Goal: Check status: Check status

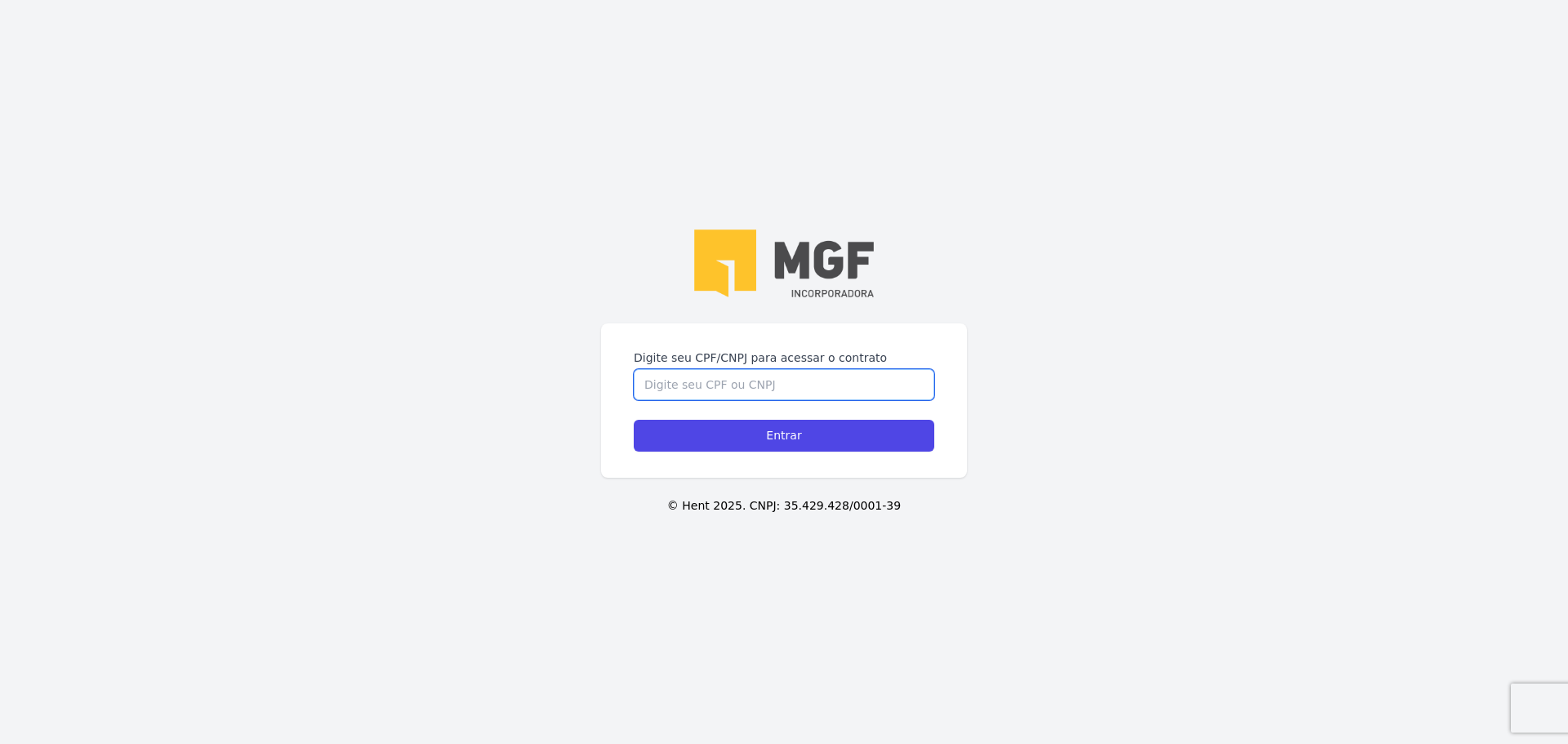
click at [781, 369] on input "Digite seu CPF/CNPJ para acessar o contrato" at bounding box center [784, 384] width 301 height 31
type input "04110339057"
click at [787, 420] on input "Entrar" at bounding box center [784, 436] width 301 height 32
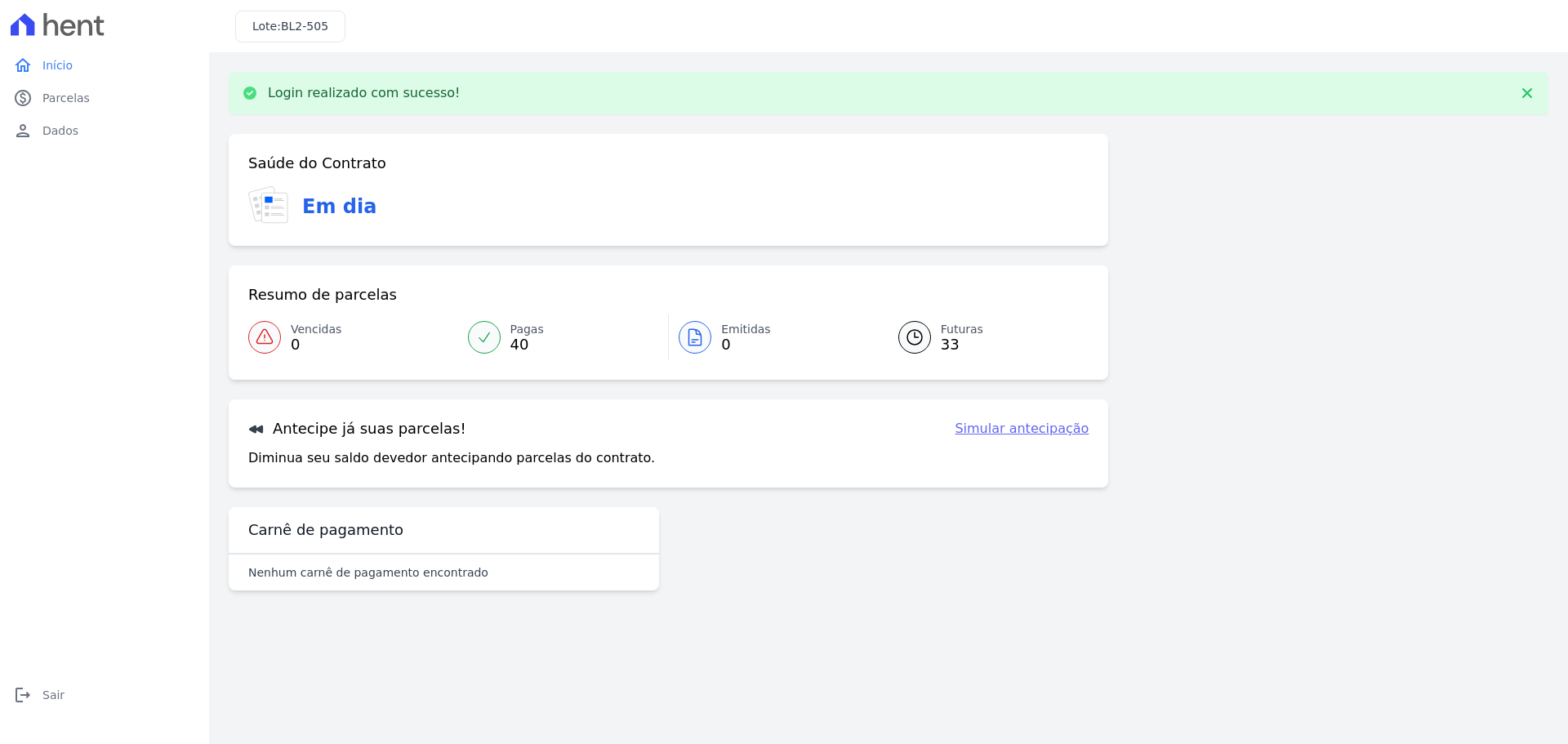
click at [922, 341] on icon at bounding box center [915, 338] width 20 height 20
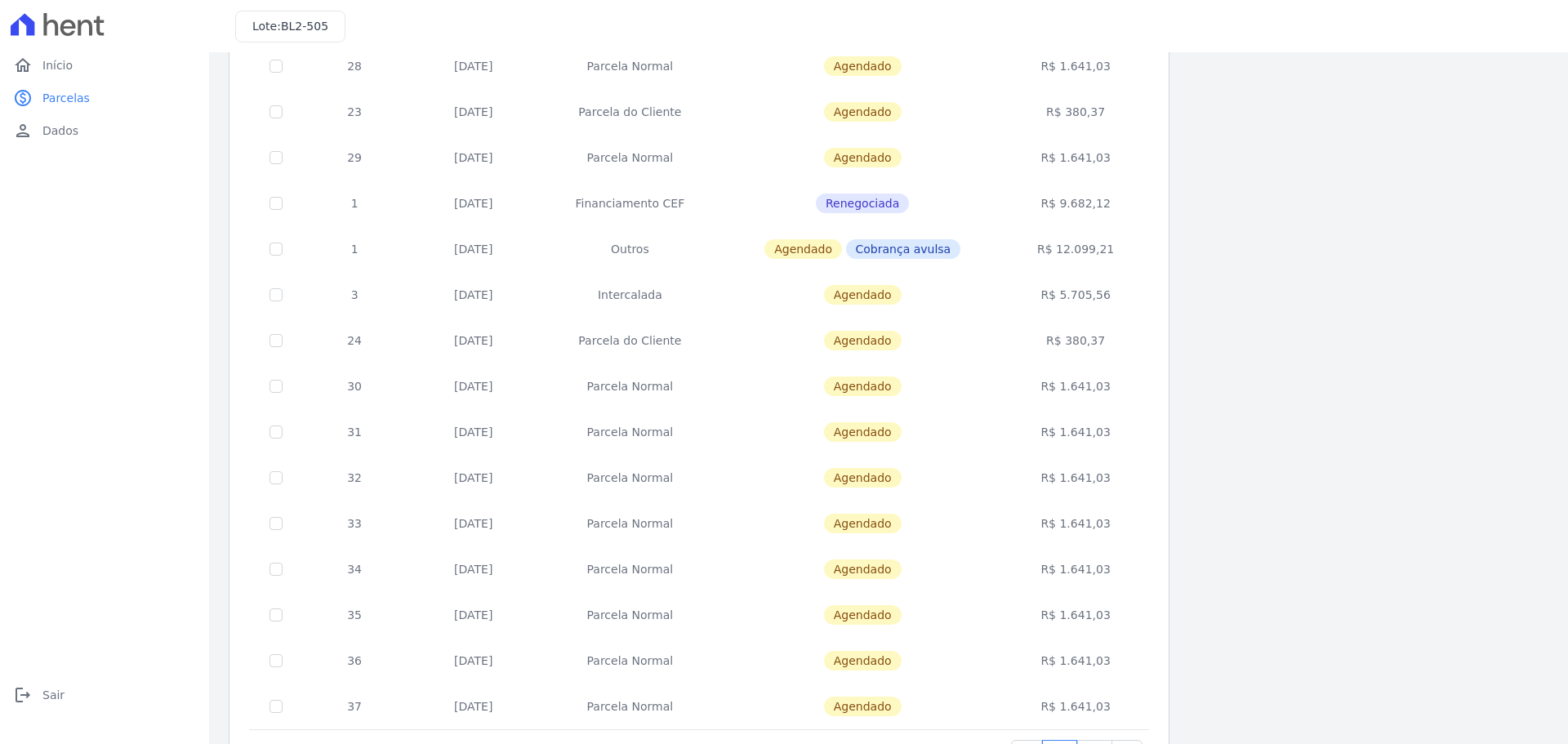
scroll to position [82, 0]
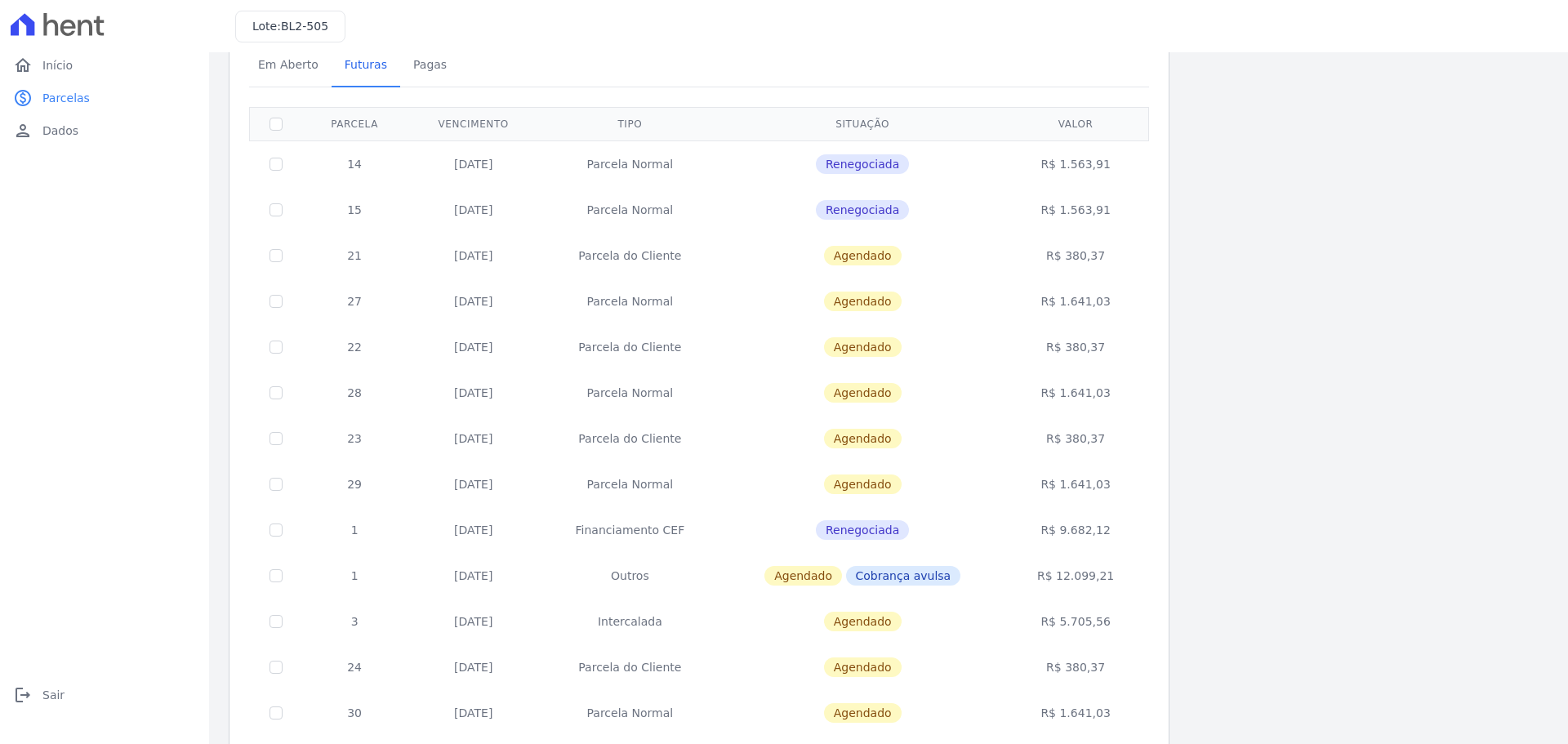
drag, startPoint x: 1069, startPoint y: 575, endPoint x: 1116, endPoint y: 575, distance: 47.0
click at [1116, 575] on td "R$ 12.099,21" at bounding box center [1077, 576] width 142 height 46
drag, startPoint x: 1116, startPoint y: 573, endPoint x: 1011, endPoint y: 572, distance: 105.0
click at [1011, 572] on tr "1 [DATE] Outros [GEOGRAPHIC_DATA] Cobrança avulsa R$ 12.099,21" at bounding box center [700, 576] width 899 height 46
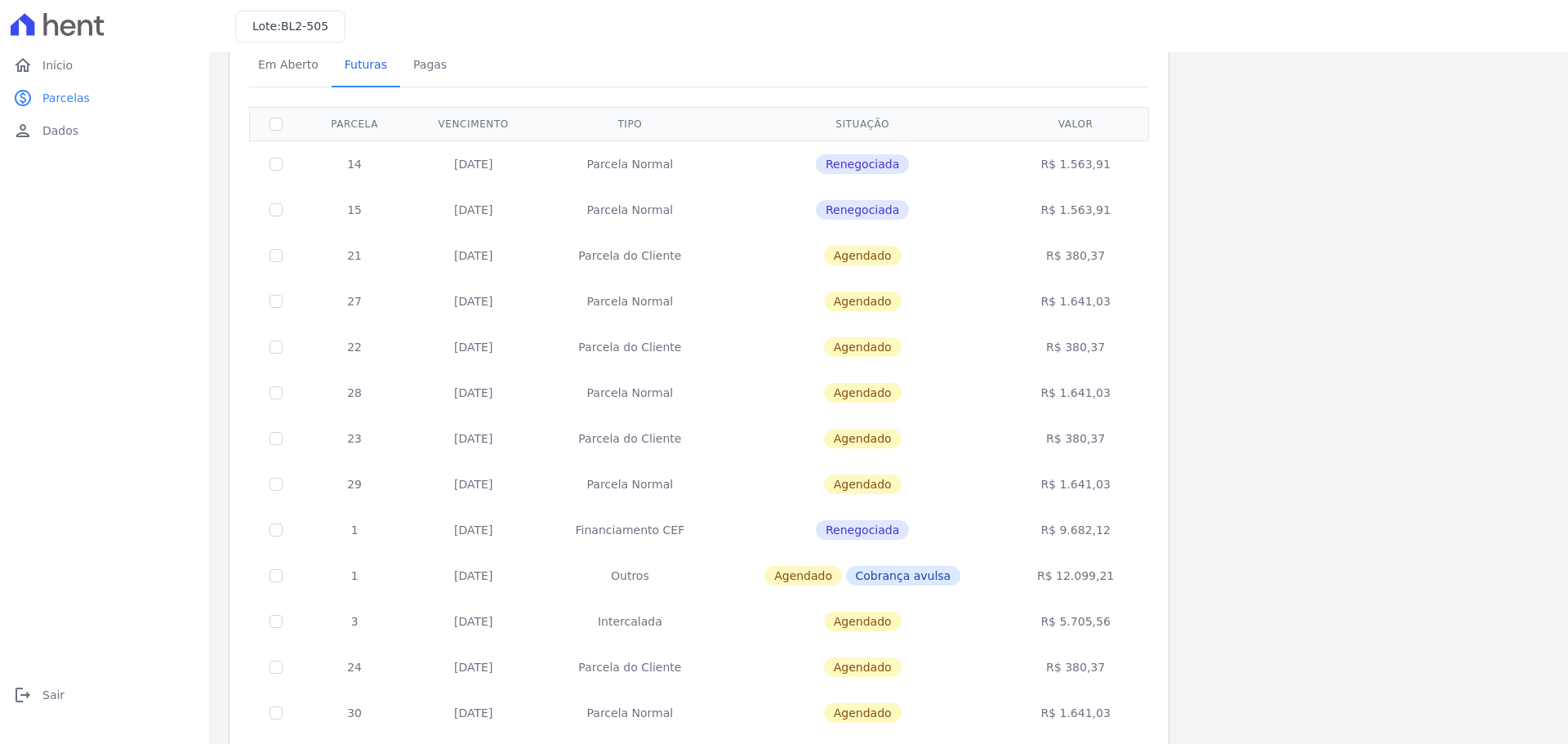
click at [657, 521] on td "Financiamento CEF" at bounding box center [630, 531] width 179 height 46
click at [635, 532] on td "Financiamento CEF" at bounding box center [630, 531] width 179 height 46
click at [633, 532] on td "Financiamento CEF" at bounding box center [630, 531] width 179 height 46
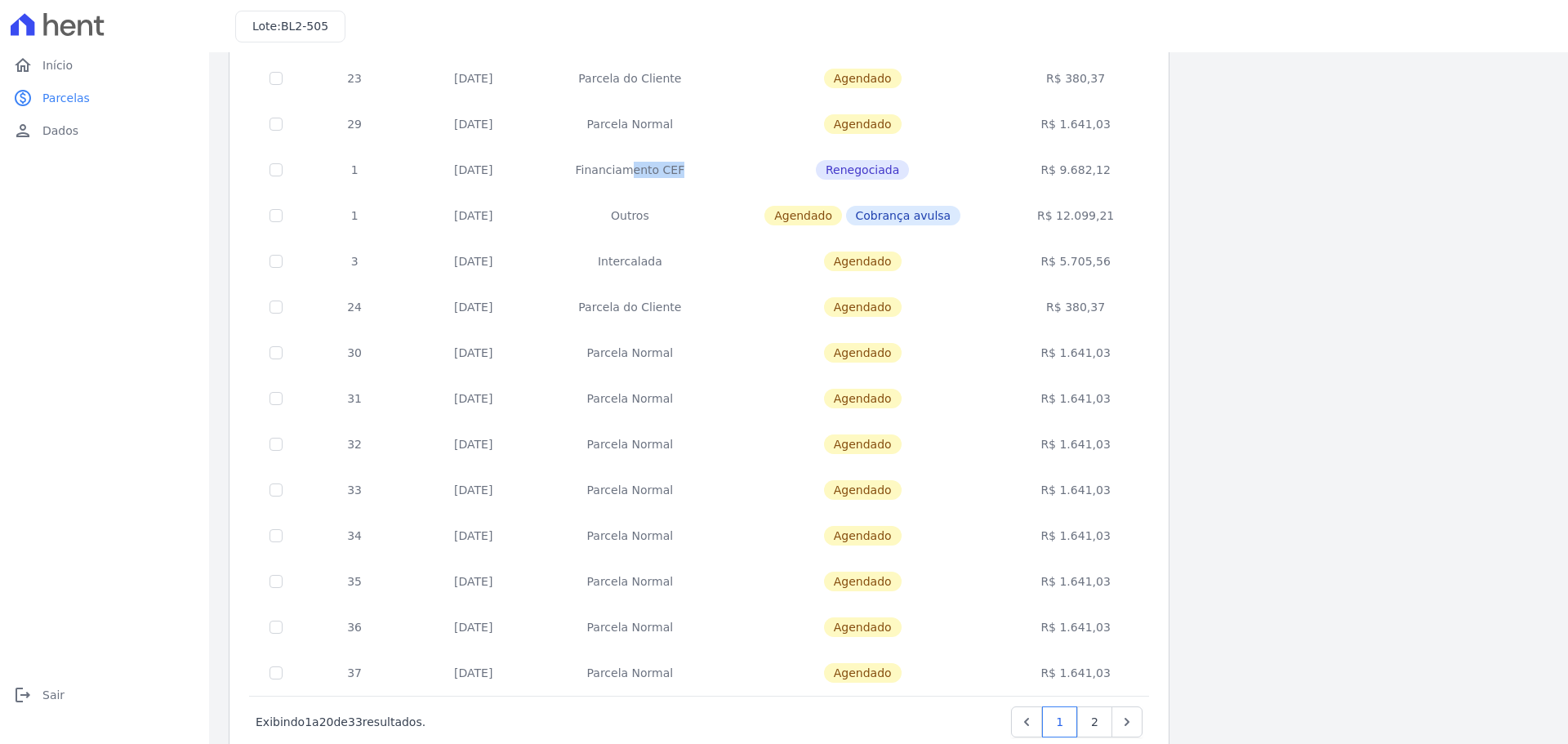
scroll to position [489, 0]
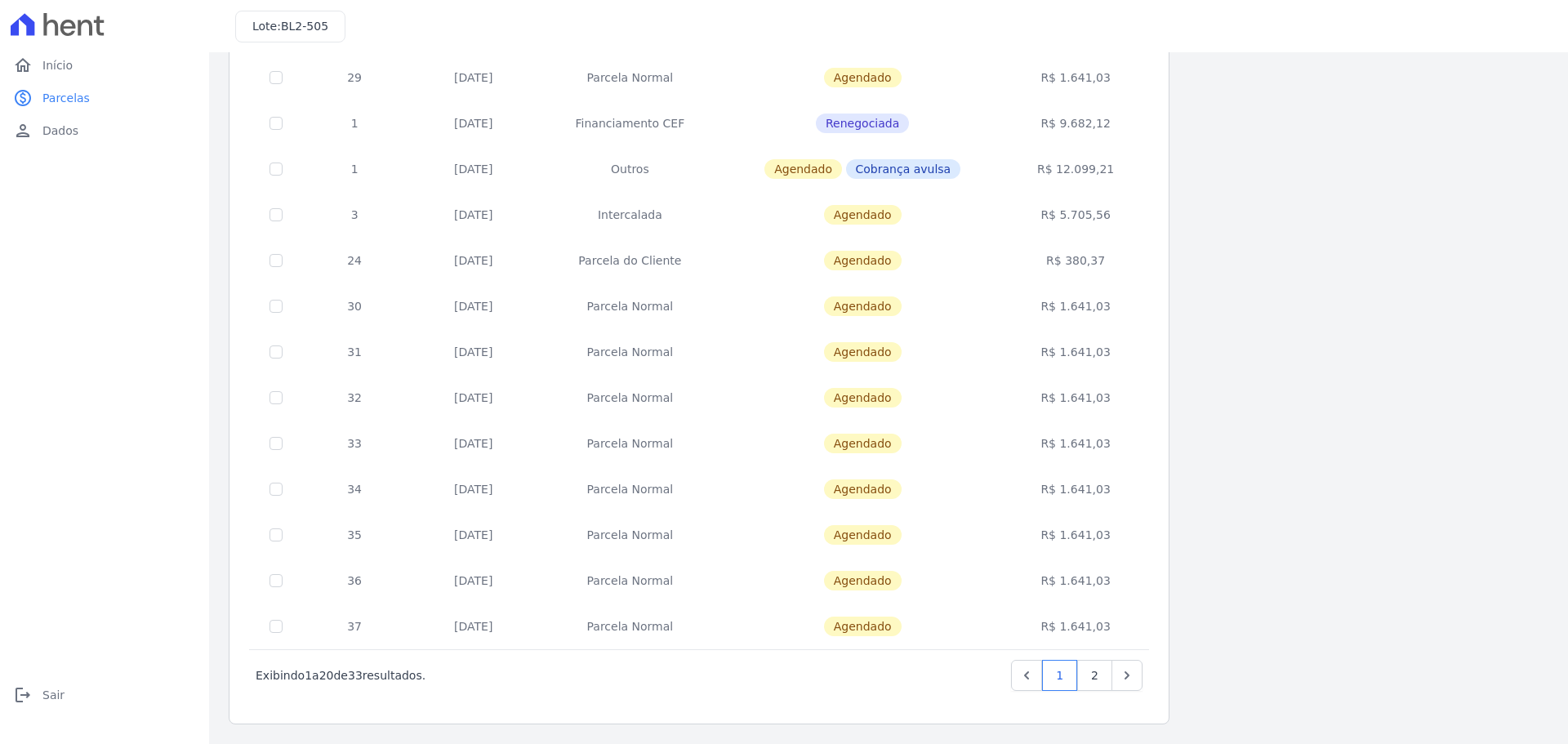
click at [1092, 217] on td "R$ 5.705,56" at bounding box center [1077, 215] width 142 height 46
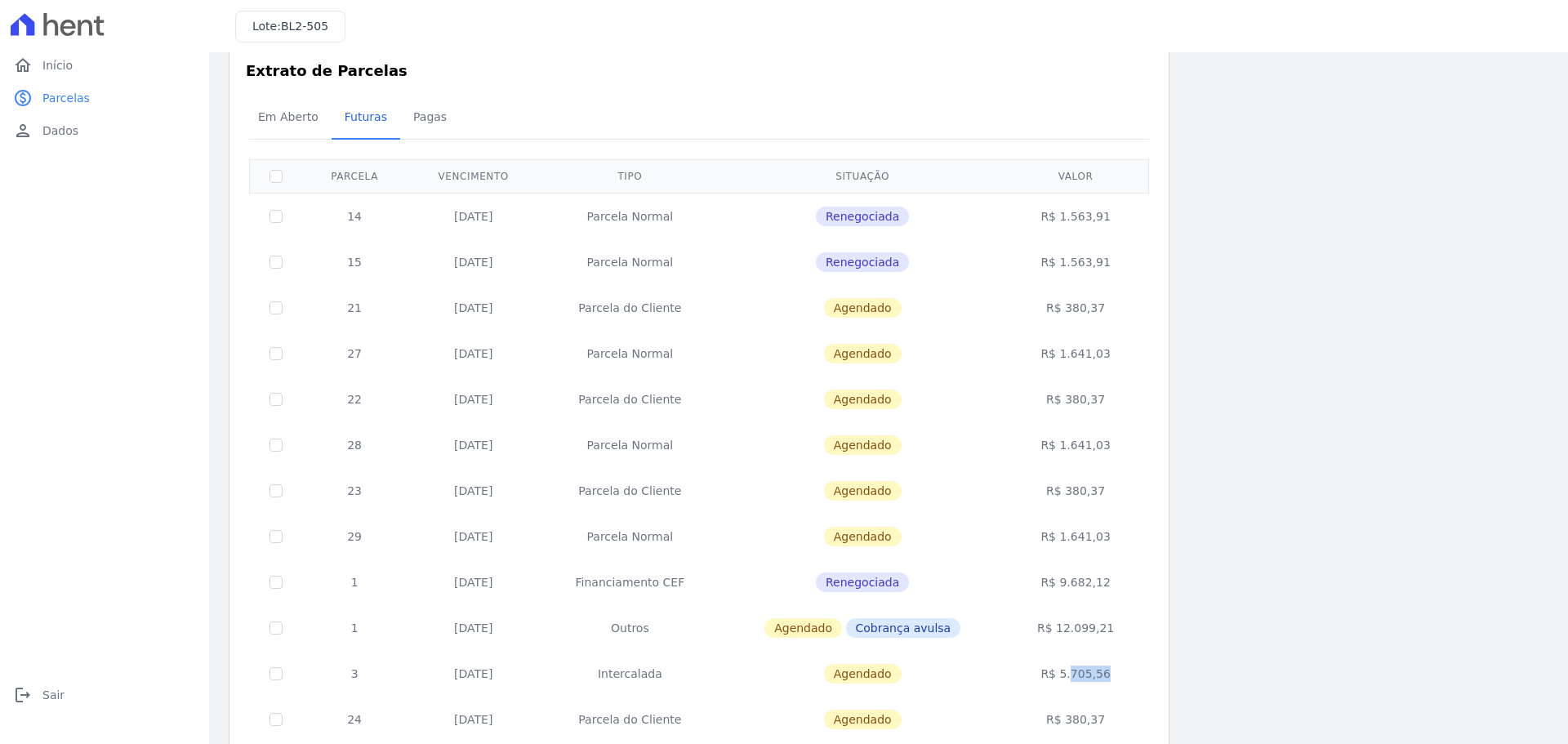
scroll to position [0, 0]
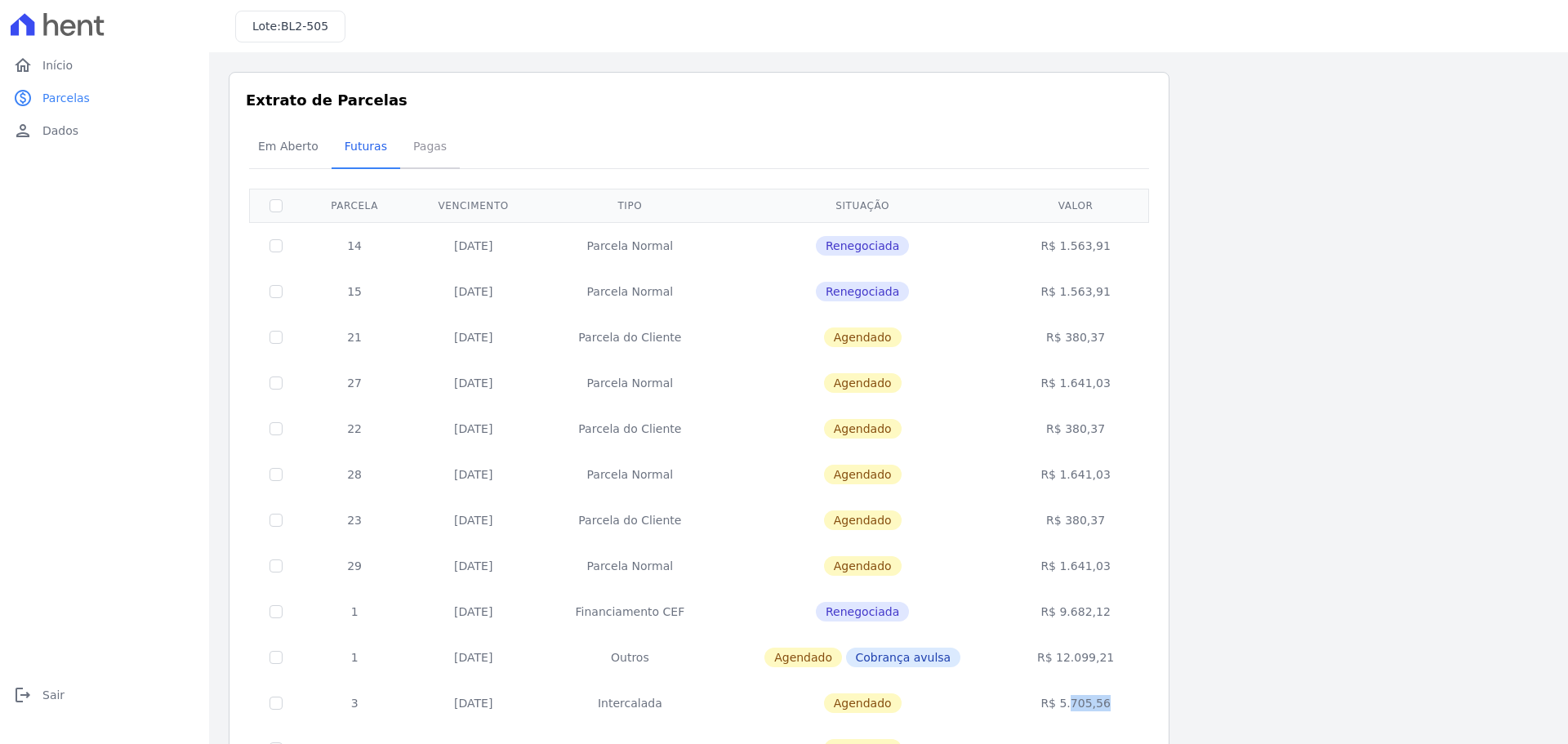
click at [411, 147] on span "Pagas" at bounding box center [430, 146] width 53 height 33
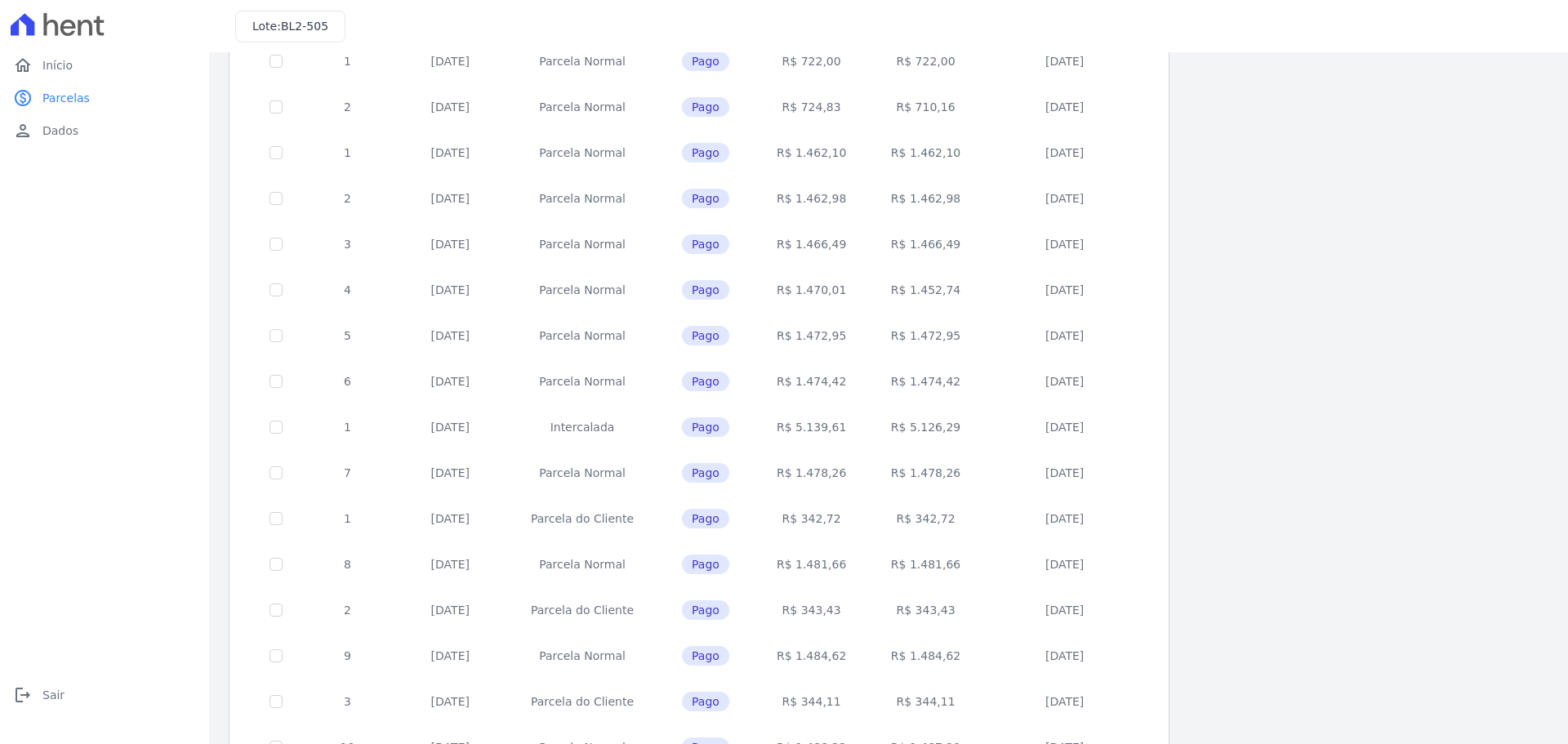
scroll to position [489, 0]
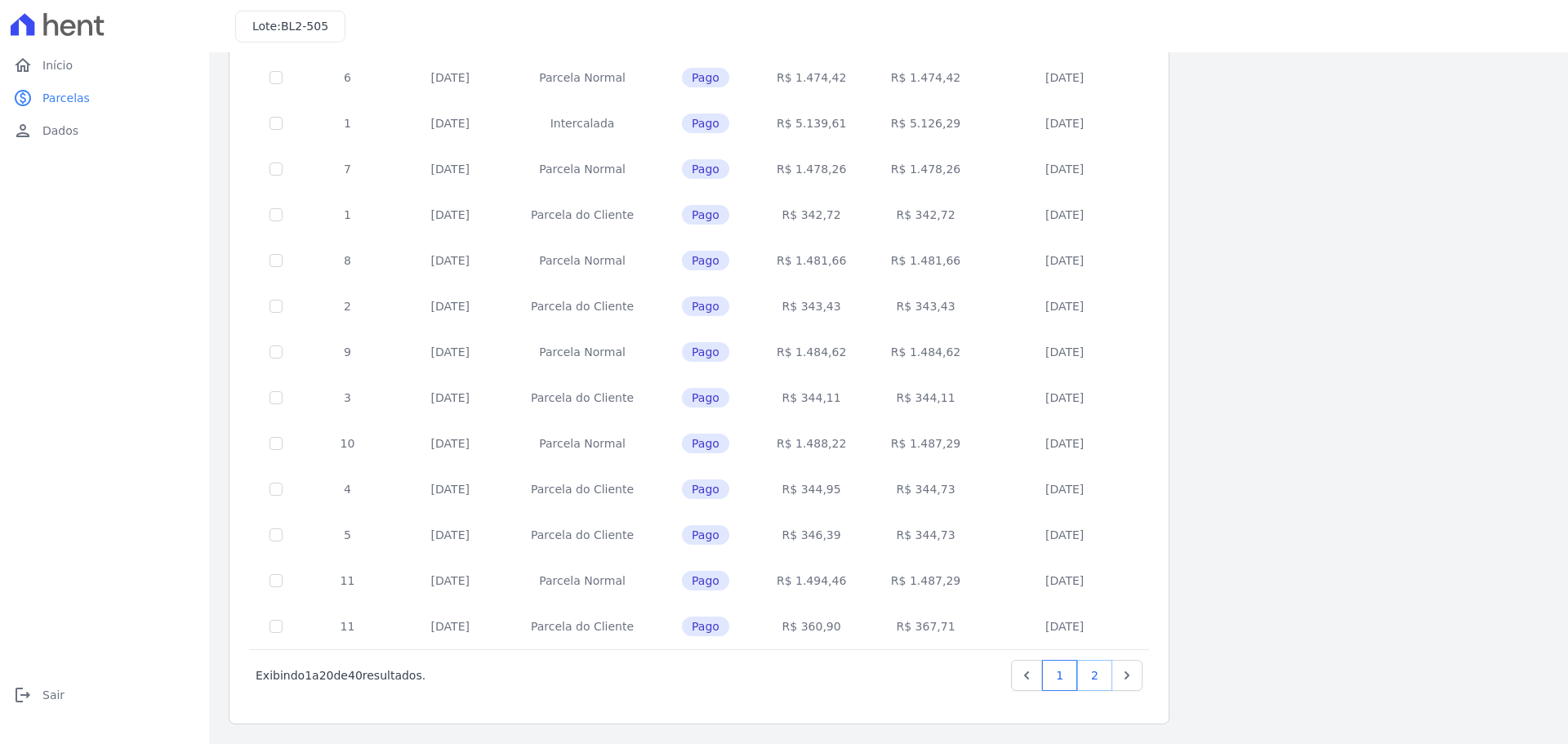
click at [1091, 677] on link "2" at bounding box center [1095, 675] width 35 height 31
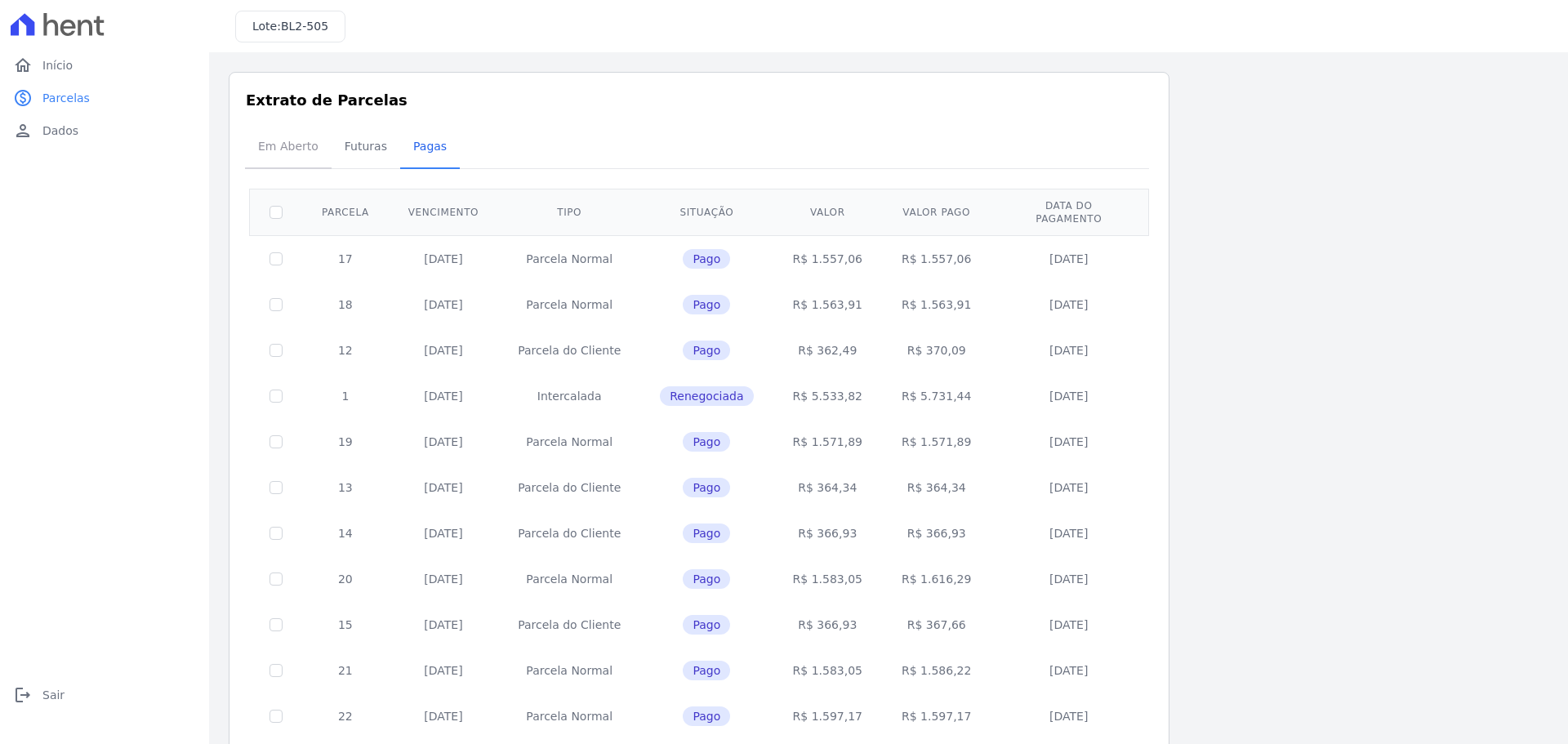
click at [292, 150] on span "Em Aberto" at bounding box center [288, 146] width 80 height 33
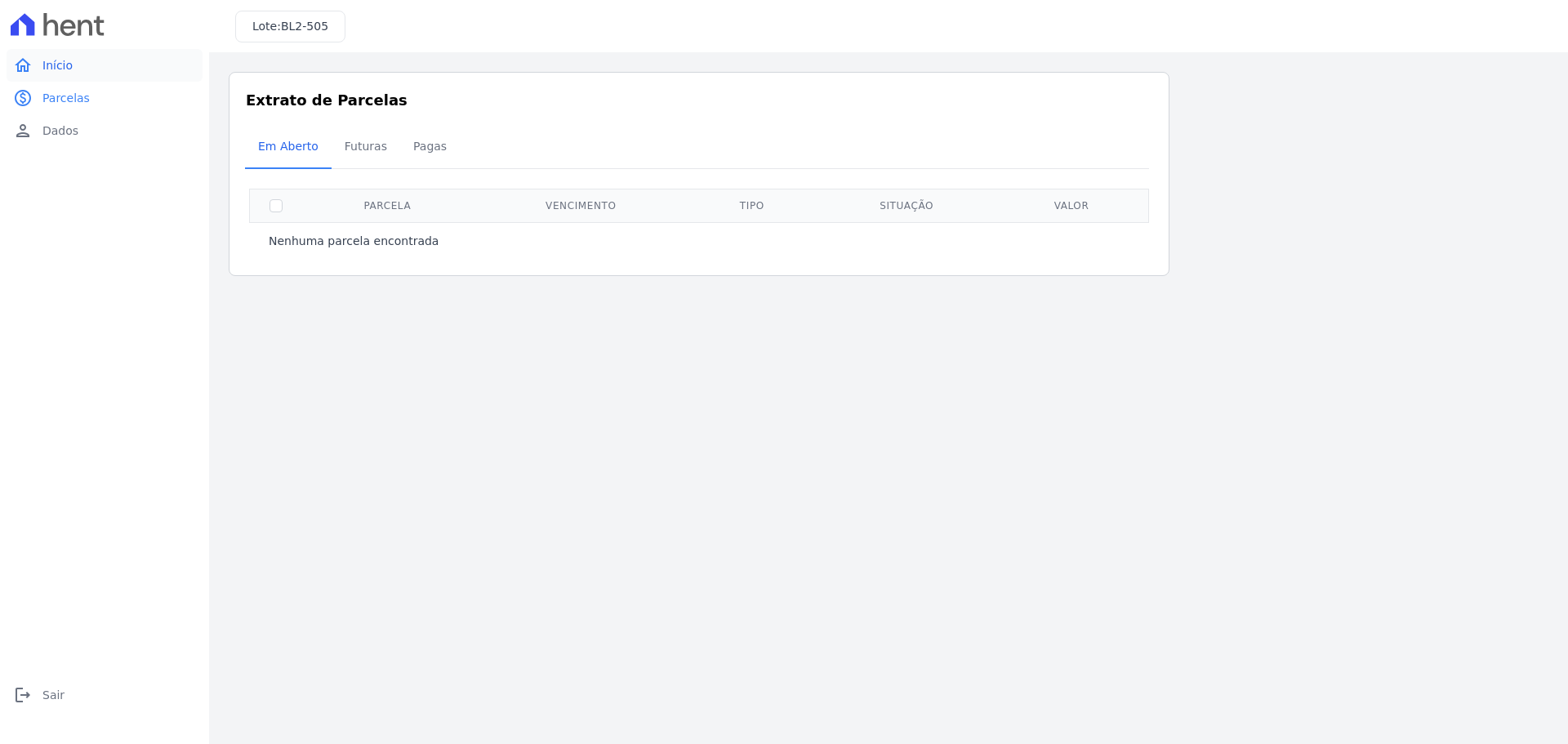
click at [75, 70] on link "home Início" at bounding box center [105, 65] width 196 height 33
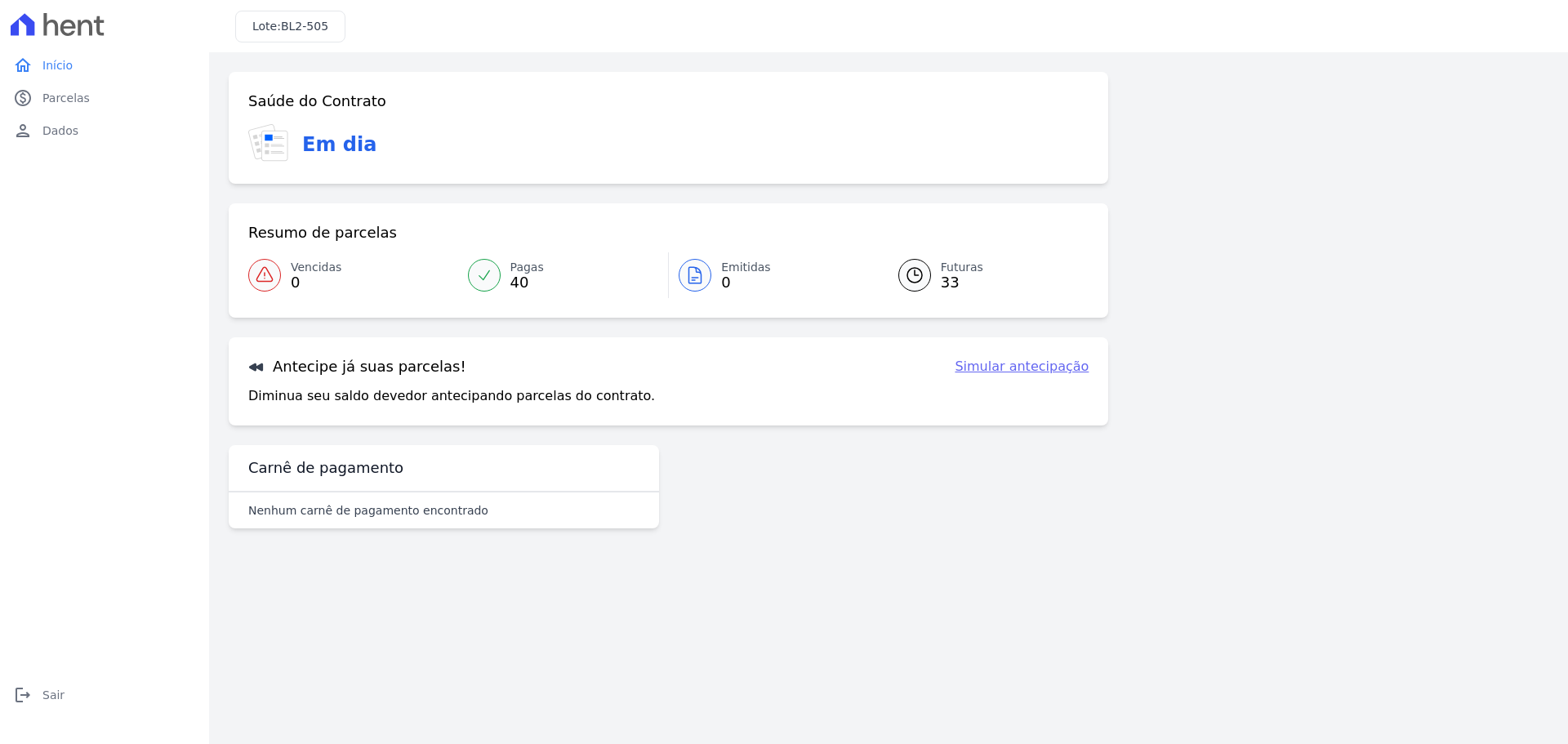
click at [1035, 366] on link "Simular antecipação" at bounding box center [1022, 367] width 134 height 20
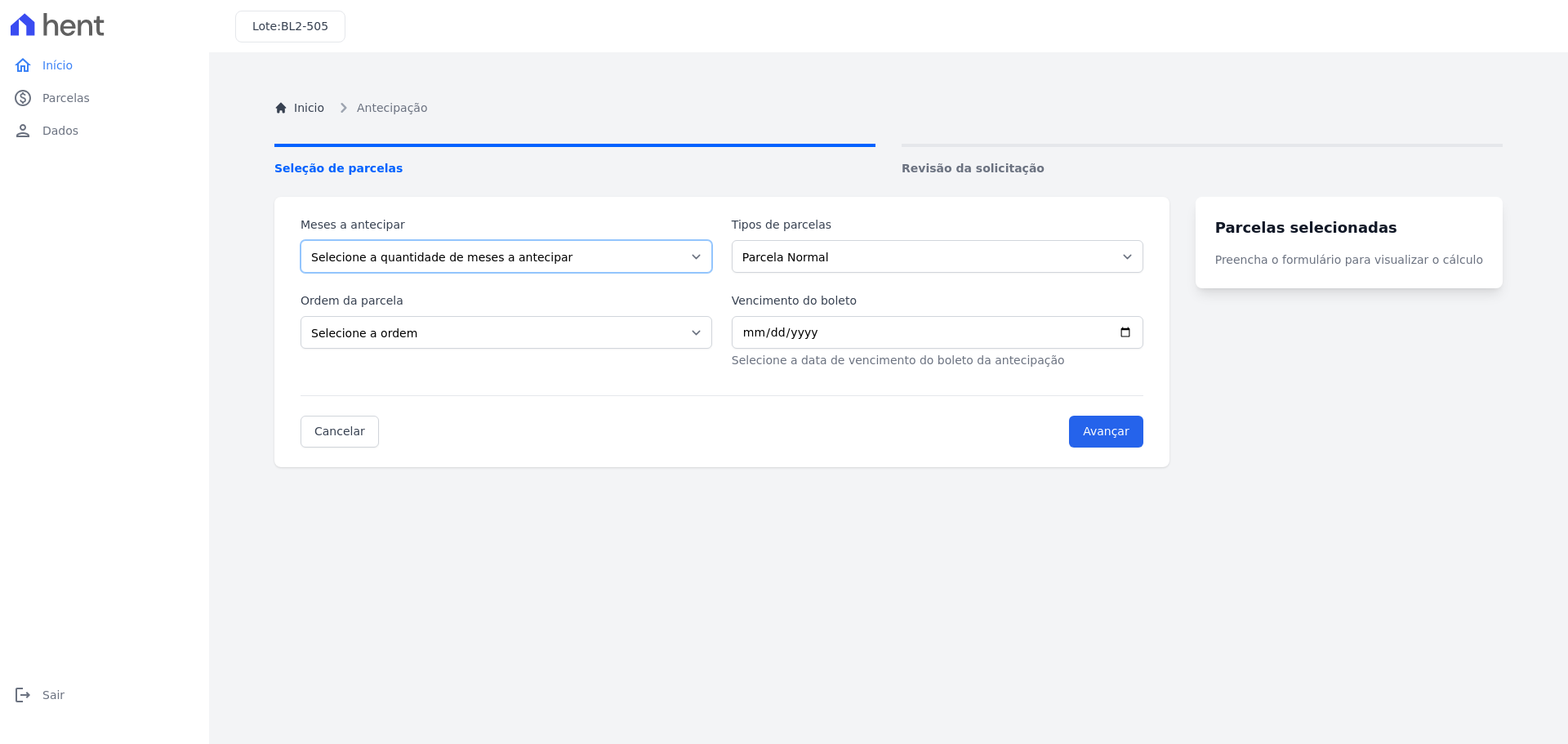
click at [489, 263] on select "Selecione a quantidade de meses a antecipar 1 2 3 4 5 6 7 8 9 10 11 12 13 14 15…" at bounding box center [506, 256] width 412 height 33
click at [479, 358] on div "Ordem da parcela Selecione a ordem Últimas parcelas Primeiras parcelas" at bounding box center [506, 330] width 412 height 77
click at [480, 344] on select "Selecione a ordem Últimas parcelas Primeiras parcelas" at bounding box center [506, 332] width 412 height 33
click at [985, 482] on div "Inicio Antecipação Seleção de parcelas Revisão da solicitação Meses a antecipar…" at bounding box center [888, 444] width 1254 height 744
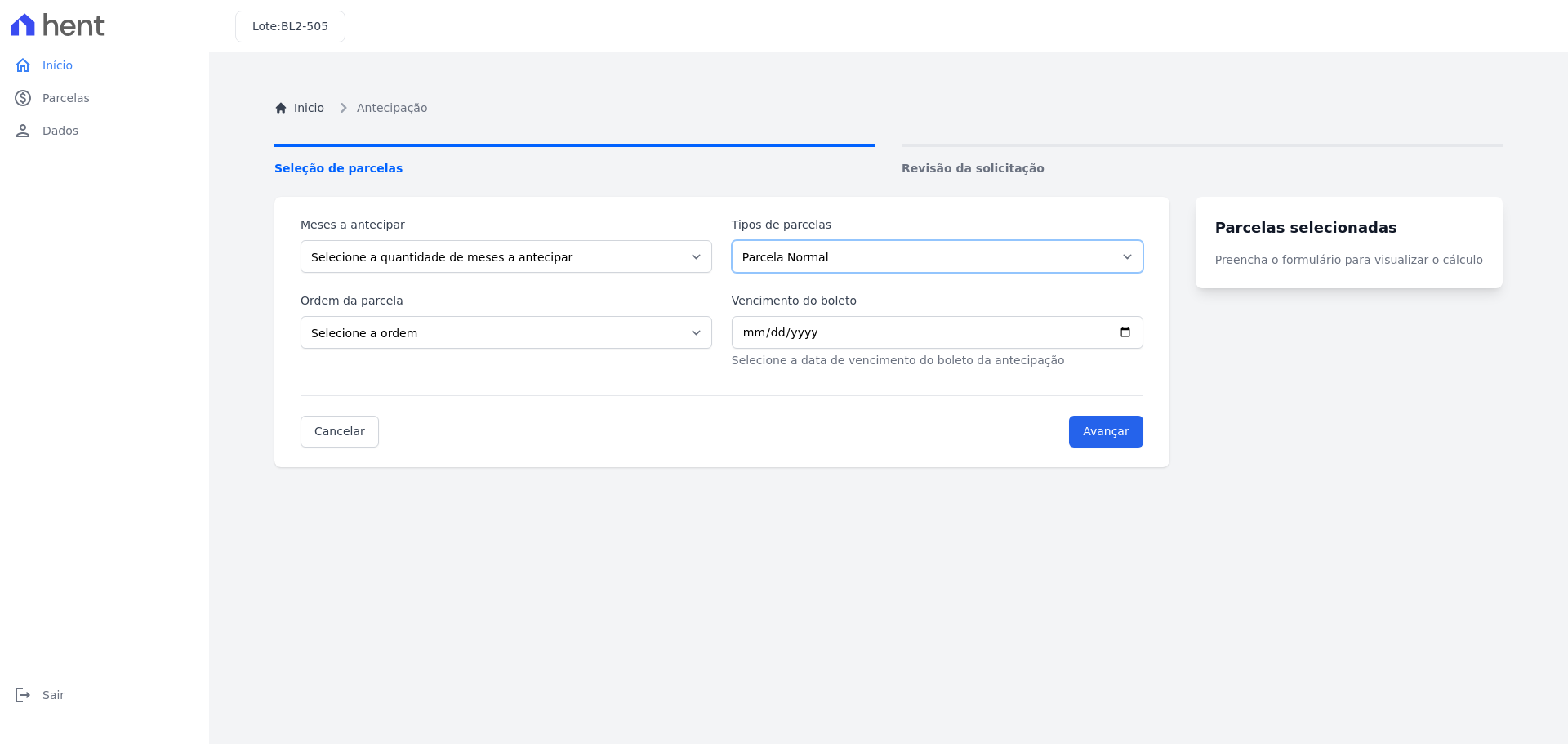
click at [927, 261] on select "Parcela Normal Parcela do Cliente Financiamento CEF Outros Intercalada" at bounding box center [937, 256] width 412 height 33
click at [981, 154] on link "Revisão da solicitação" at bounding box center [1202, 161] width 601 height 34
click at [310, 438] on link "Cancelar" at bounding box center [340, 432] width 79 height 32
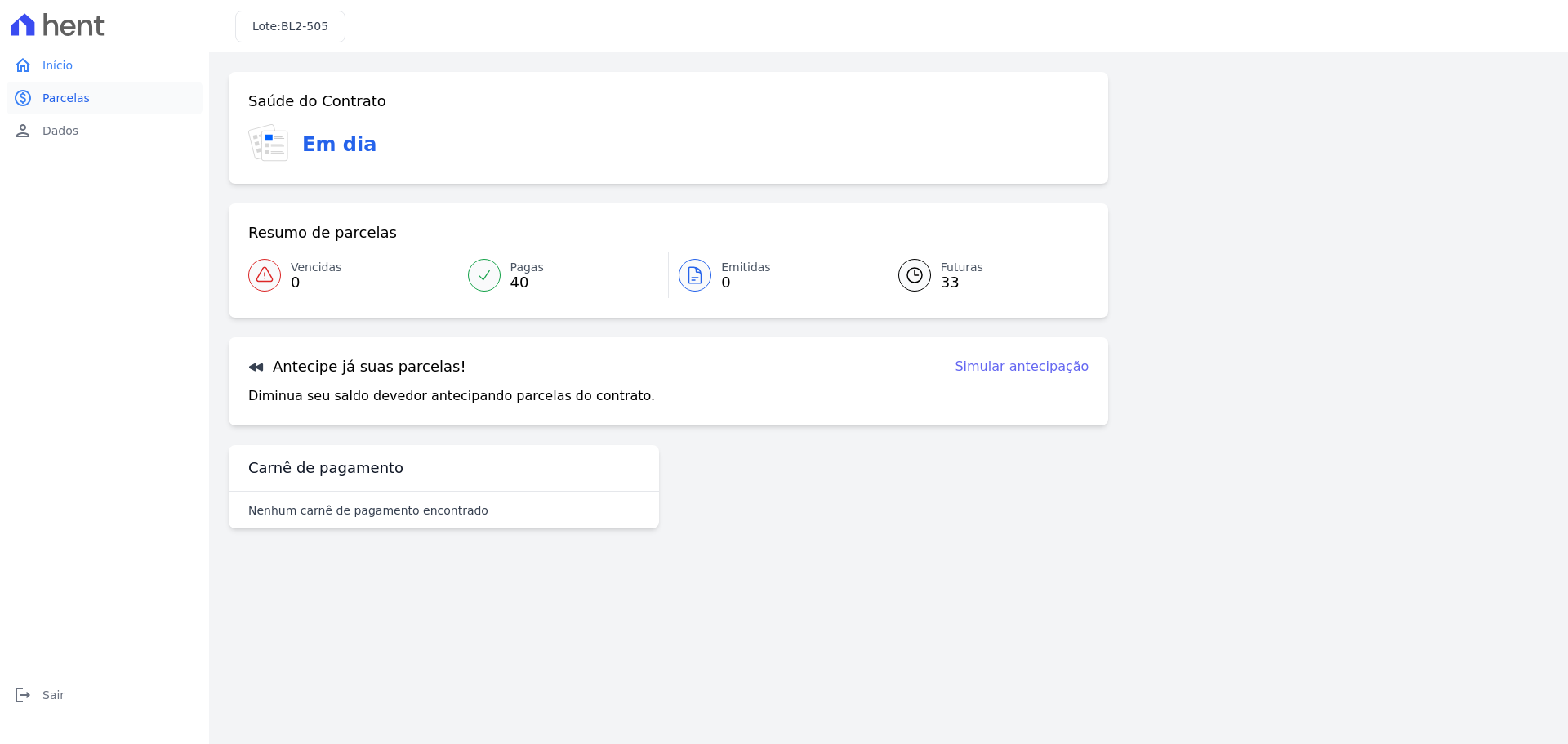
click at [80, 93] on span "Parcelas" at bounding box center [67, 98] width 48 height 16
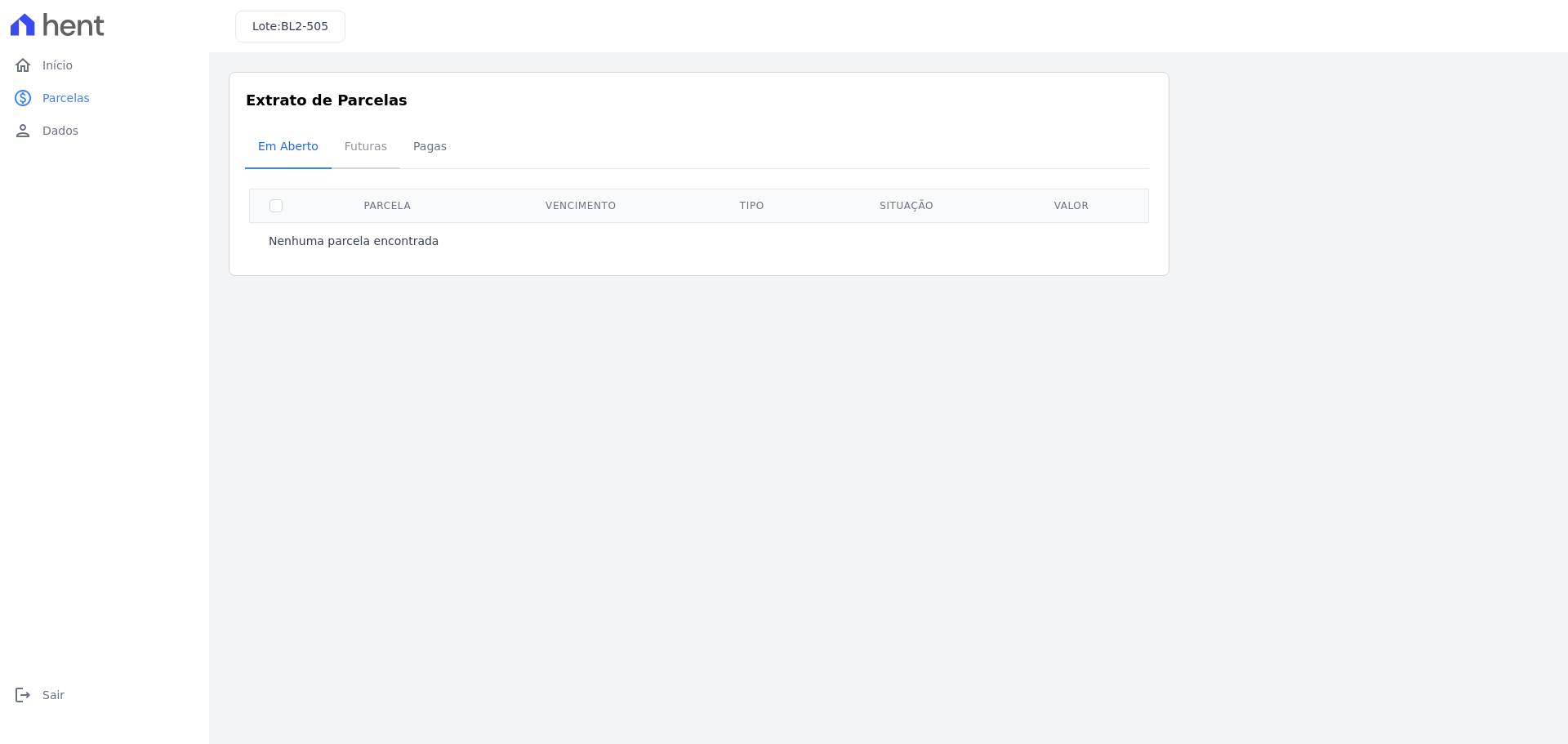
click at [375, 147] on span "Futuras" at bounding box center [366, 146] width 62 height 33
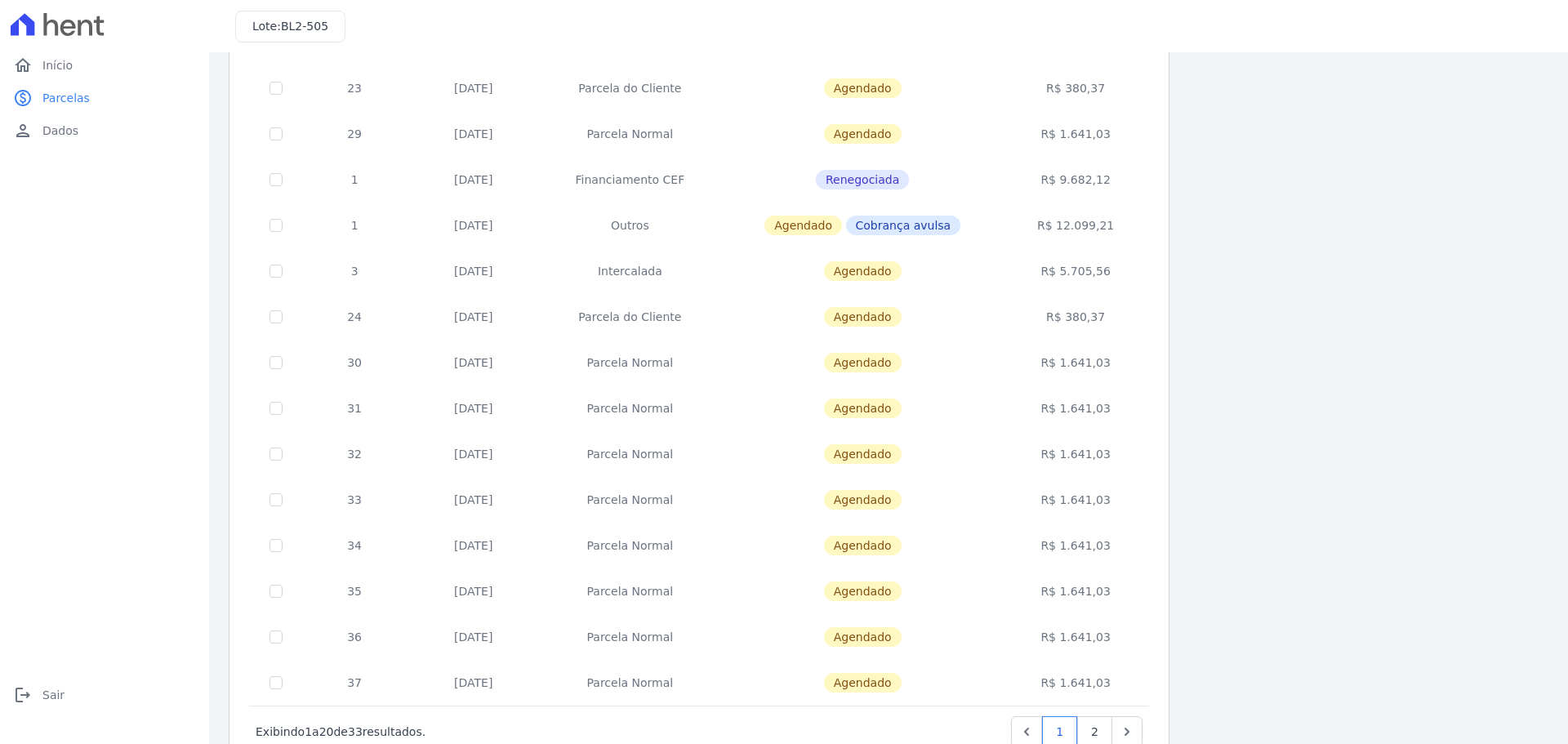
scroll to position [407, 0]
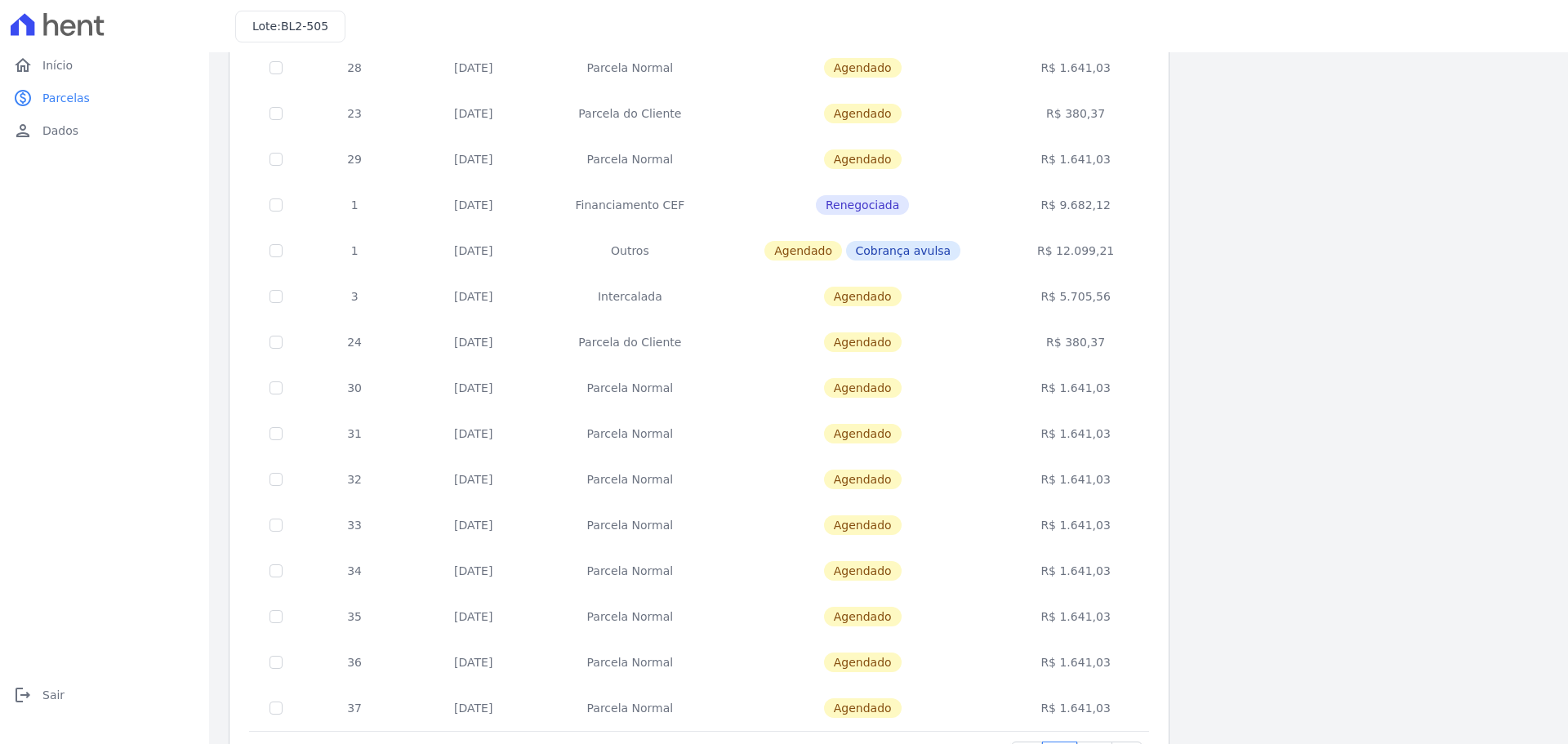
drag, startPoint x: 465, startPoint y: 250, endPoint x: 1114, endPoint y: 247, distance: 649.0
click at [1114, 247] on tr "1 [DATE] Outros [GEOGRAPHIC_DATA] Cobrança avulsa R$ 12.099,21" at bounding box center [700, 251] width 899 height 46
click at [1114, 247] on td "R$ 12.099,21" at bounding box center [1077, 251] width 142 height 46
drag, startPoint x: 856, startPoint y: 248, endPoint x: 711, endPoint y: 246, distance: 145.0
click at [711, 246] on tr "1 [DATE] Outros [GEOGRAPHIC_DATA] Cobrança avulsa R$ 12.099,21" at bounding box center [700, 251] width 899 height 46
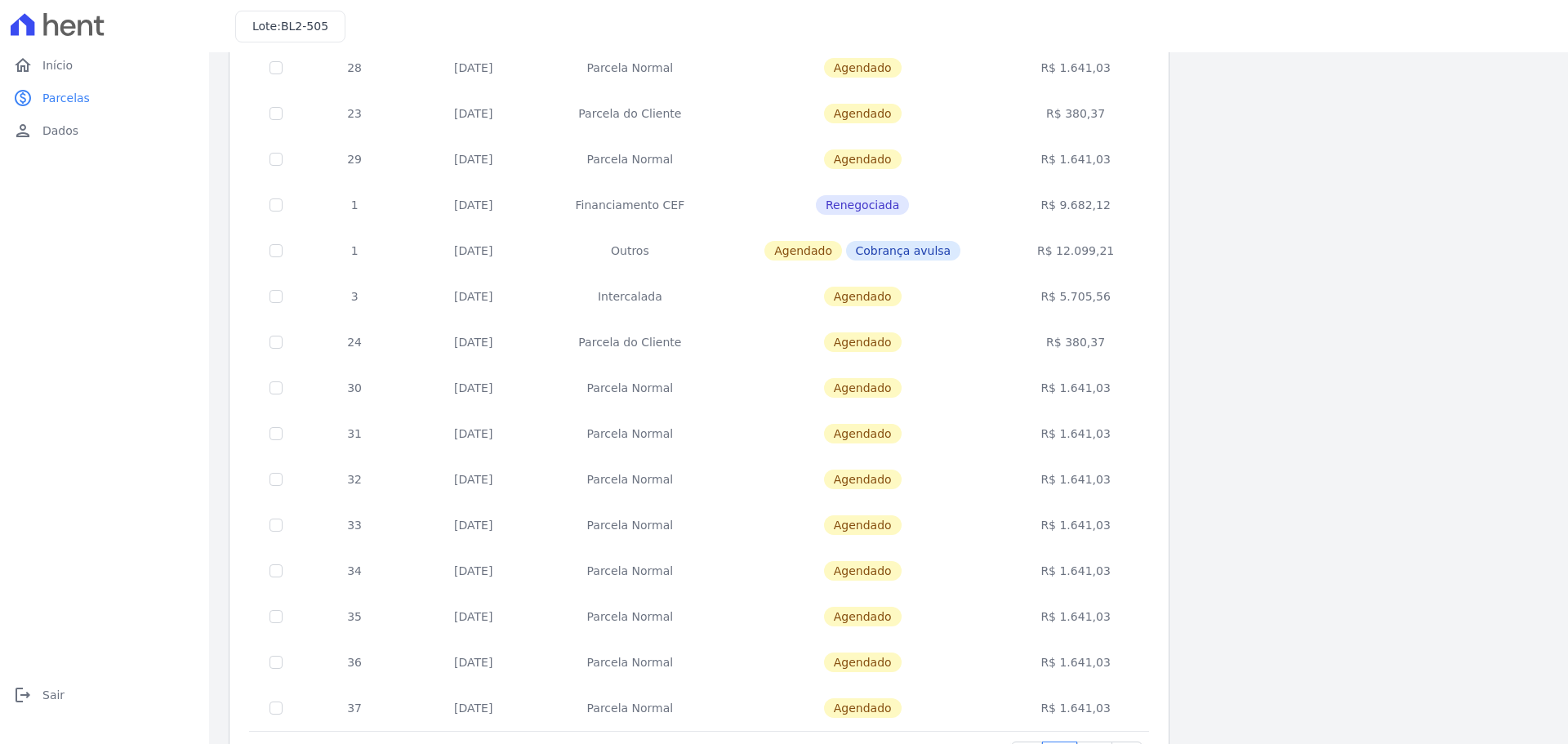
drag, startPoint x: 429, startPoint y: 256, endPoint x: 1114, endPoint y: 261, distance: 685.0
click at [1114, 261] on tr "1 [DATE] Outros [GEOGRAPHIC_DATA] Cobrança avulsa R$ 12.099,21" at bounding box center [700, 251] width 899 height 46
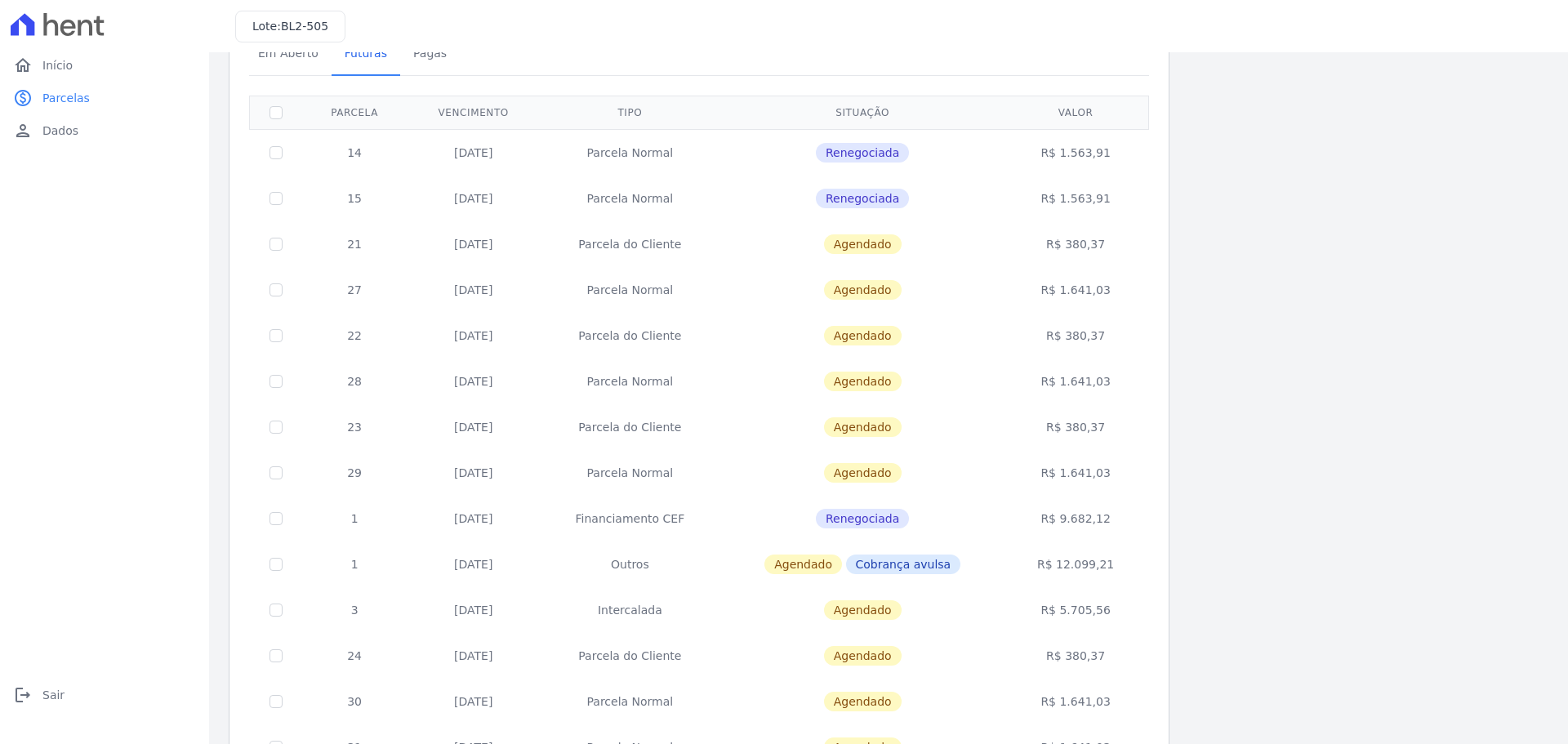
scroll to position [0, 0]
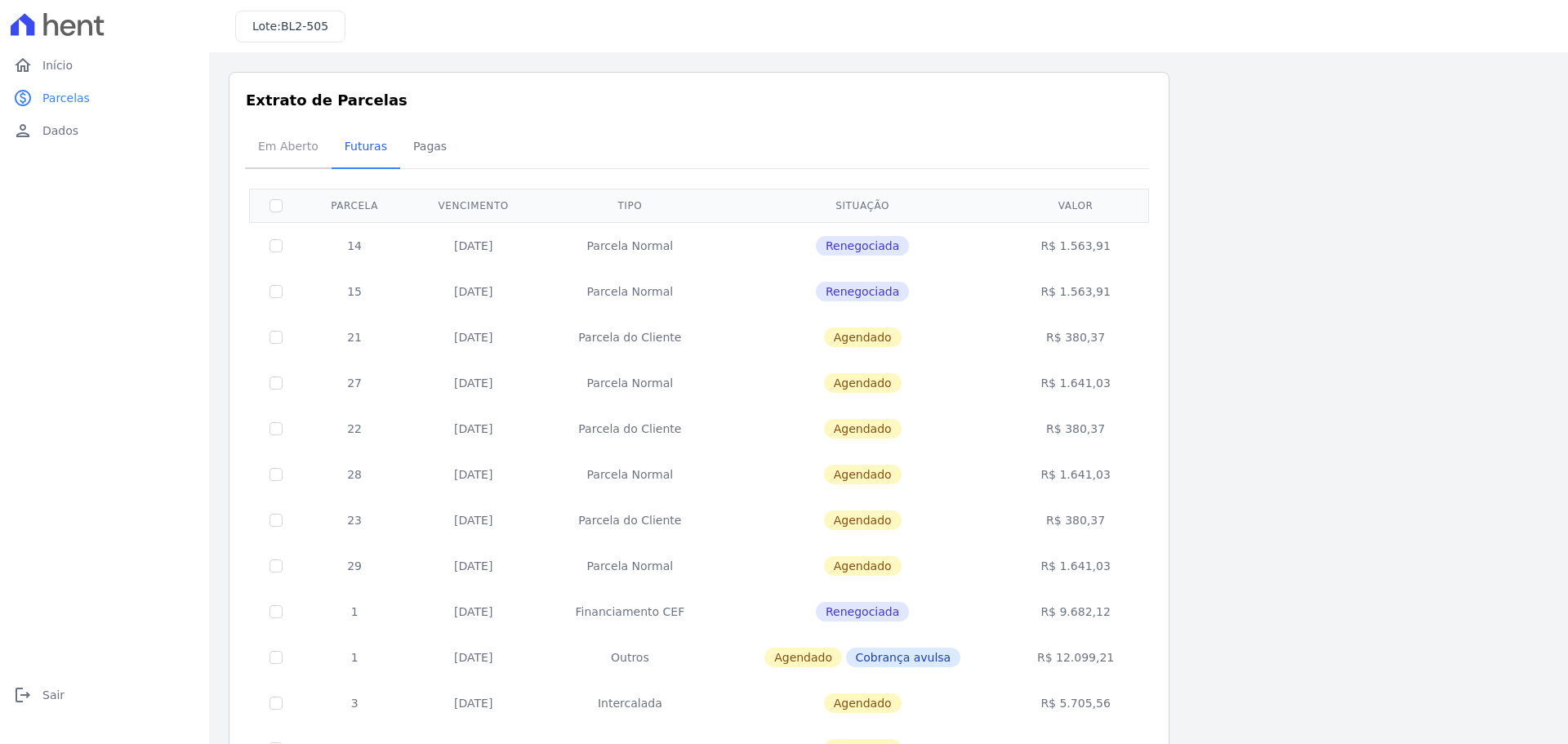
click at [287, 152] on span "Em Aberto" at bounding box center [288, 146] width 80 height 33
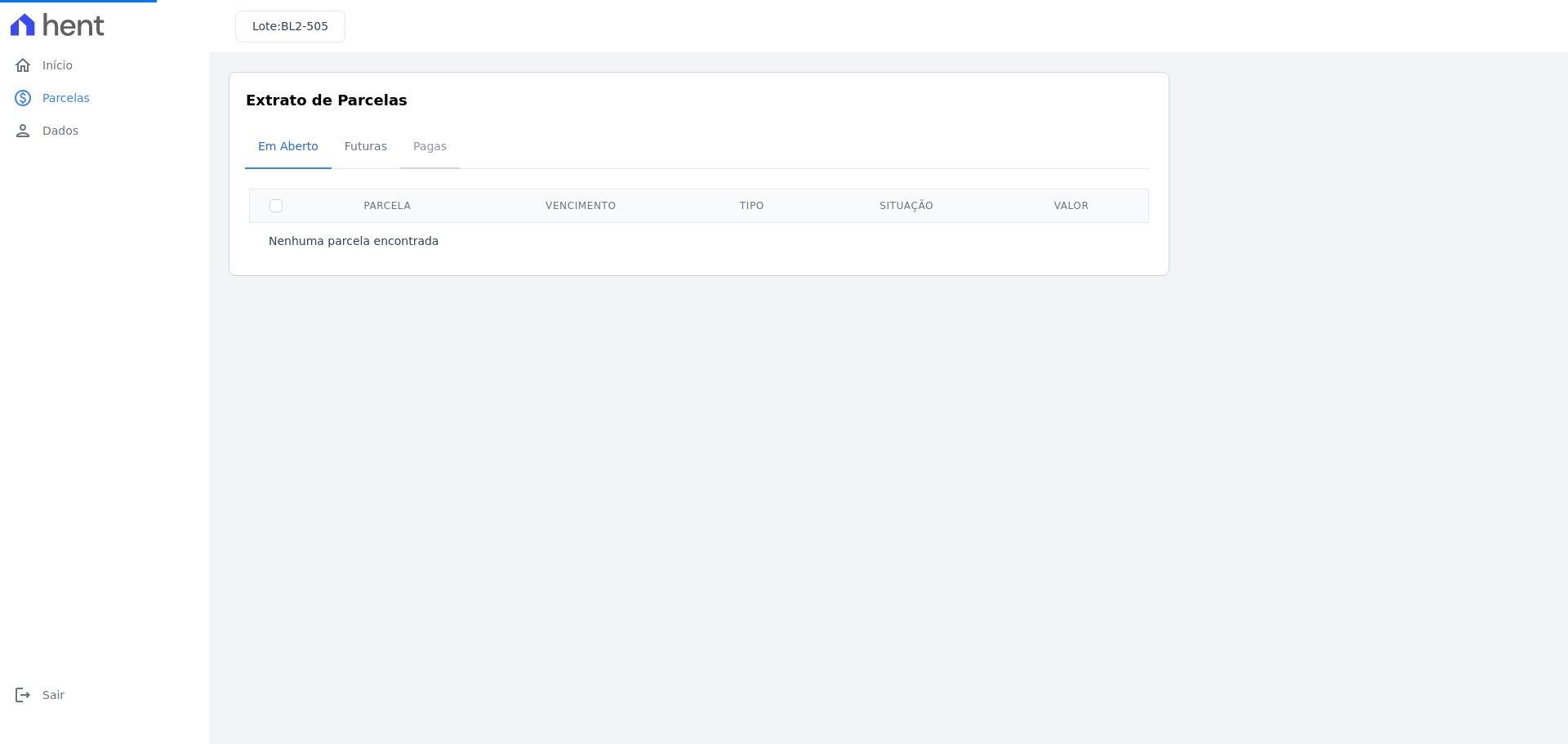
click at [404, 152] on span "Pagas" at bounding box center [430, 146] width 53 height 33
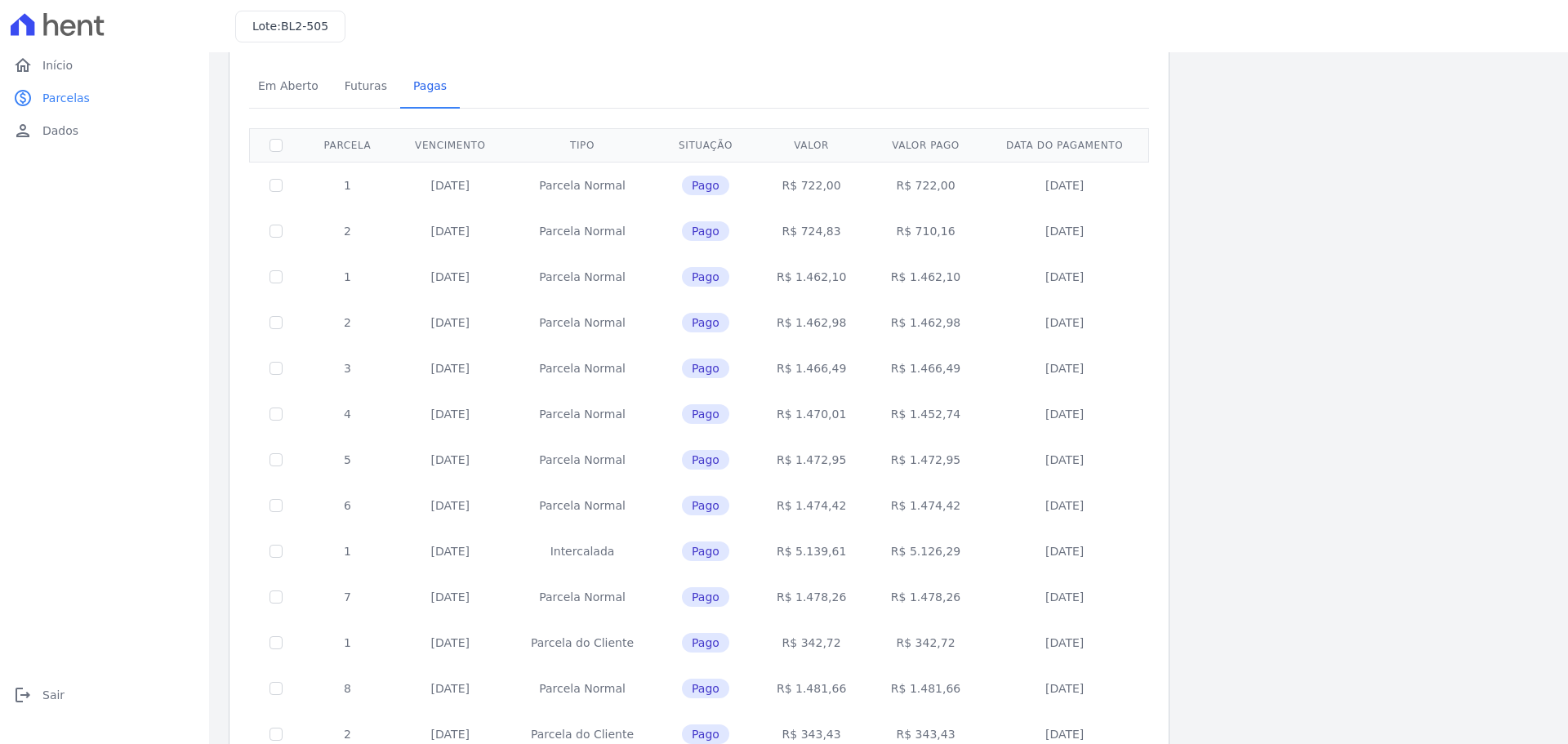
scroll to position [489, 0]
